Goal: Find specific page/section: Find specific page/section

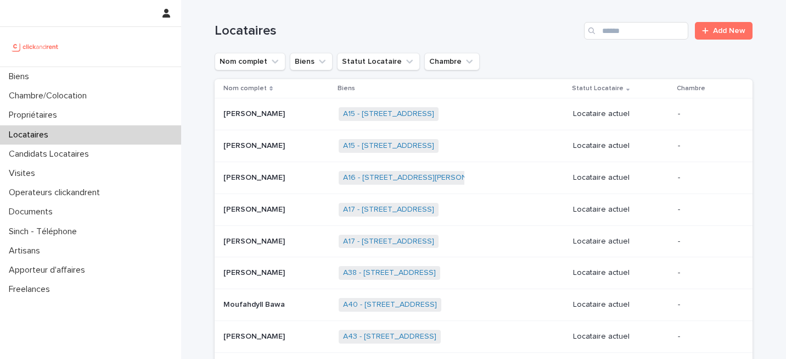
click at [638, 41] on div "Locataires Add New" at bounding box center [484, 26] width 538 height 53
click at [638, 31] on input "Search" at bounding box center [636, 31] width 104 height 18
paste input "*****"
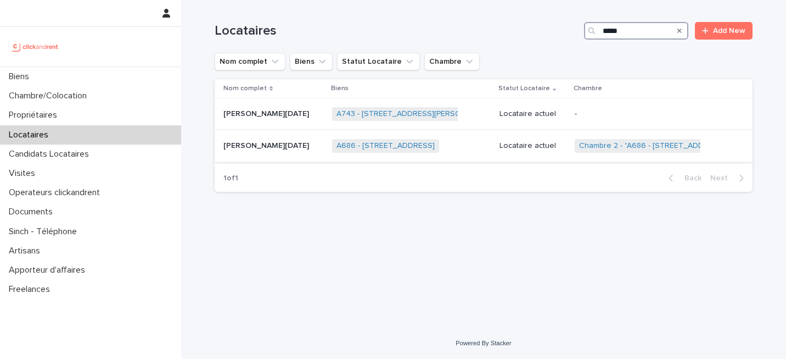
type input "*****"
click at [259, 145] on p "[PERSON_NAME][DATE]" at bounding box center [267, 145] width 88 height 12
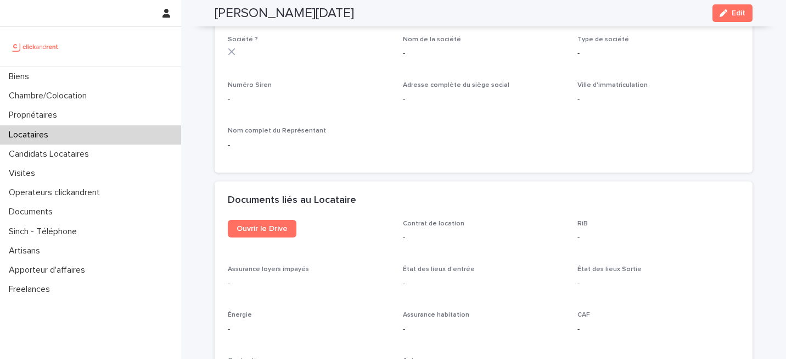
scroll to position [1063, 0]
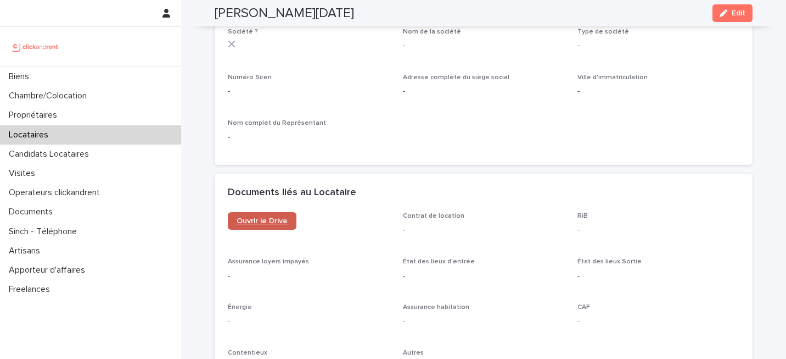
click at [264, 217] on span "Ouvrir le Drive" at bounding box center [262, 221] width 51 height 8
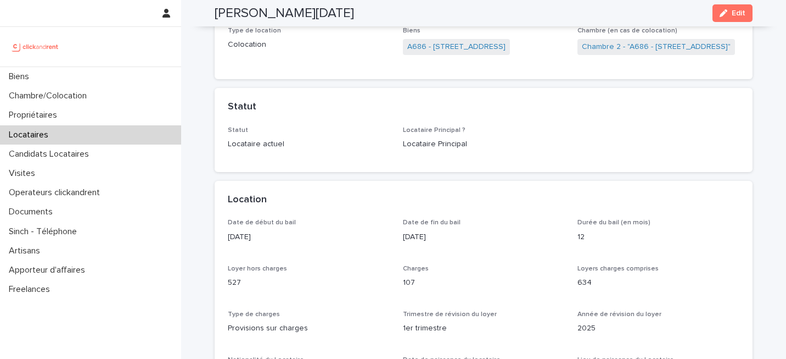
scroll to position [0, 0]
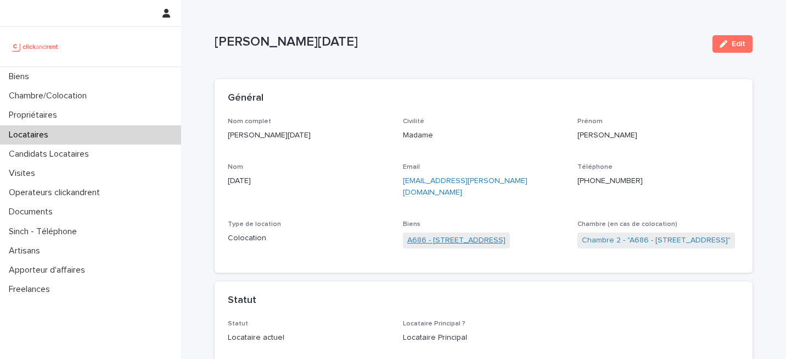
click at [467, 234] on link "A686 - [STREET_ADDRESS]" at bounding box center [456, 240] width 98 height 12
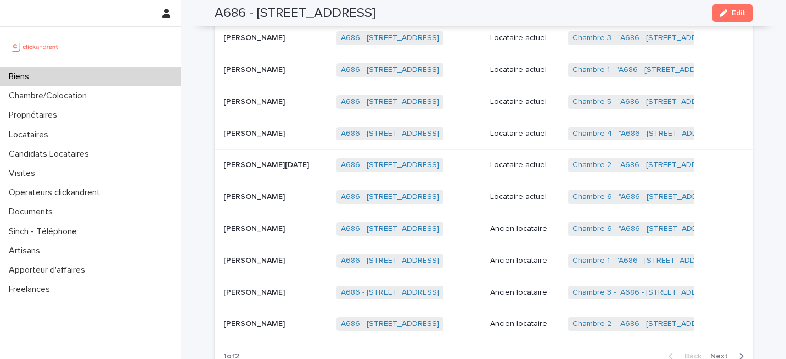
scroll to position [636, 0]
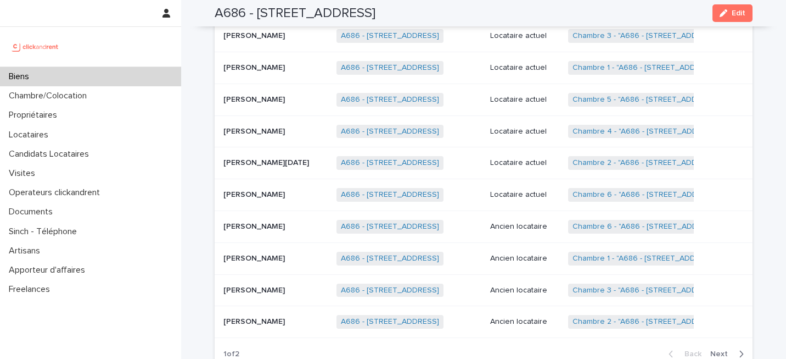
click at [292, 317] on p at bounding box center [275, 321] width 104 height 9
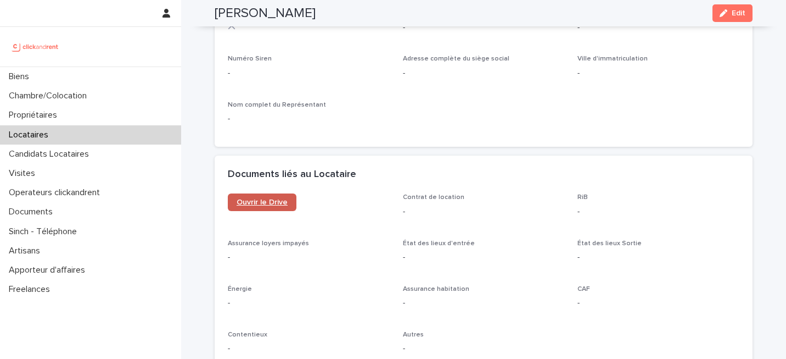
scroll to position [1063, 0]
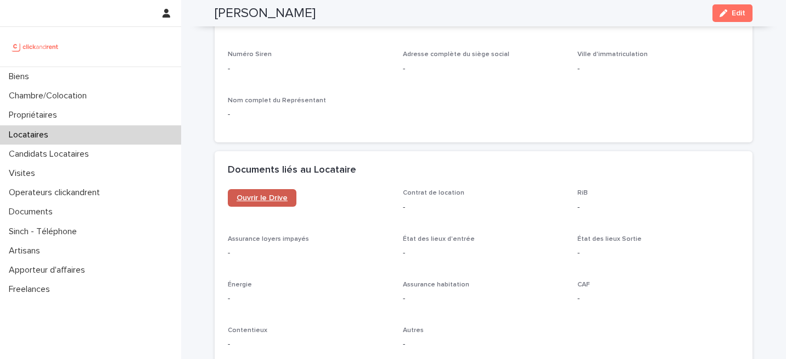
click at [263, 206] on link "Ouvrir le Drive" at bounding box center [262, 198] width 69 height 18
